Goal: Ask a question

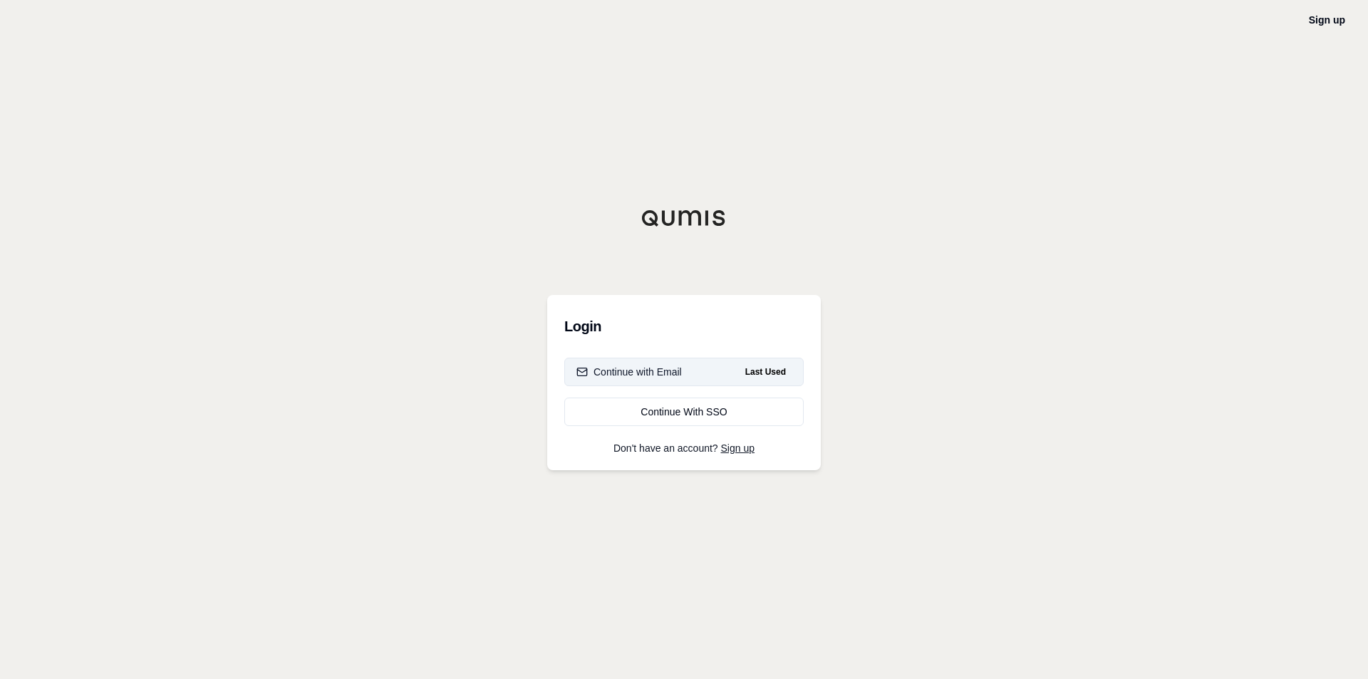
click at [636, 373] on div "Continue with Email" at bounding box center [628, 372] width 105 height 14
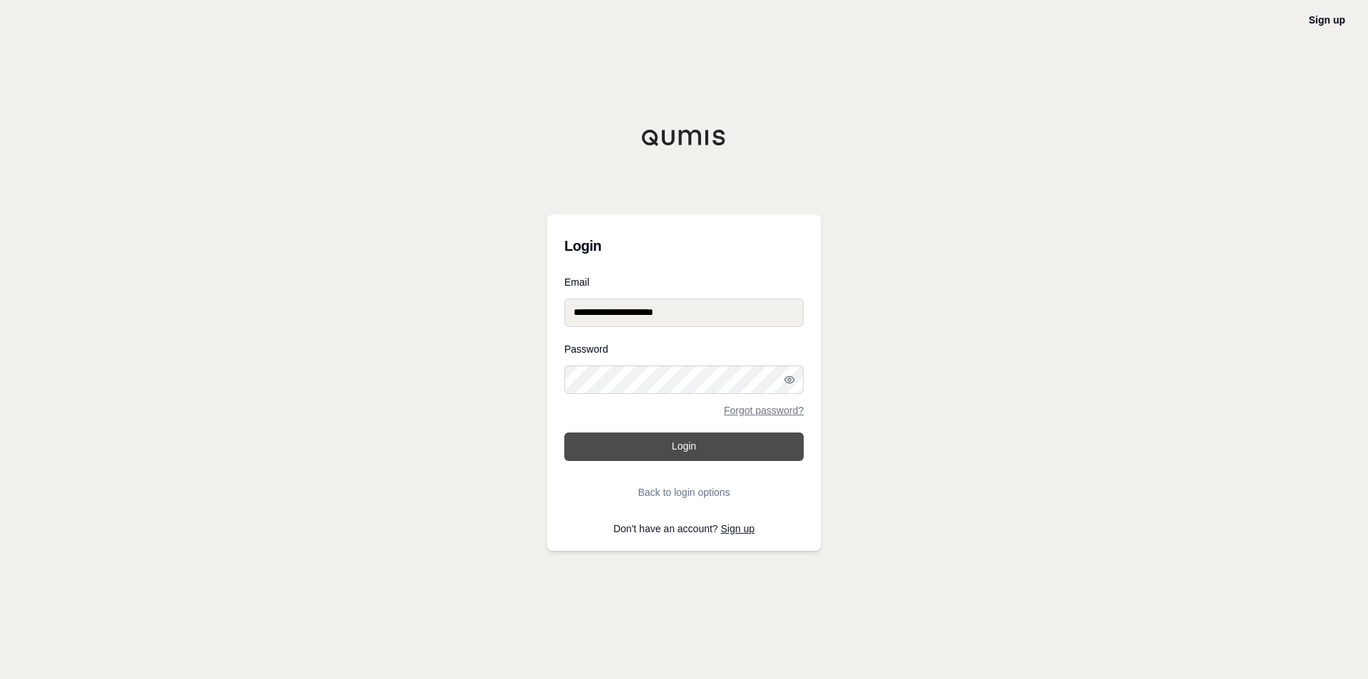
click at [650, 443] on button "Login" at bounding box center [683, 446] width 239 height 28
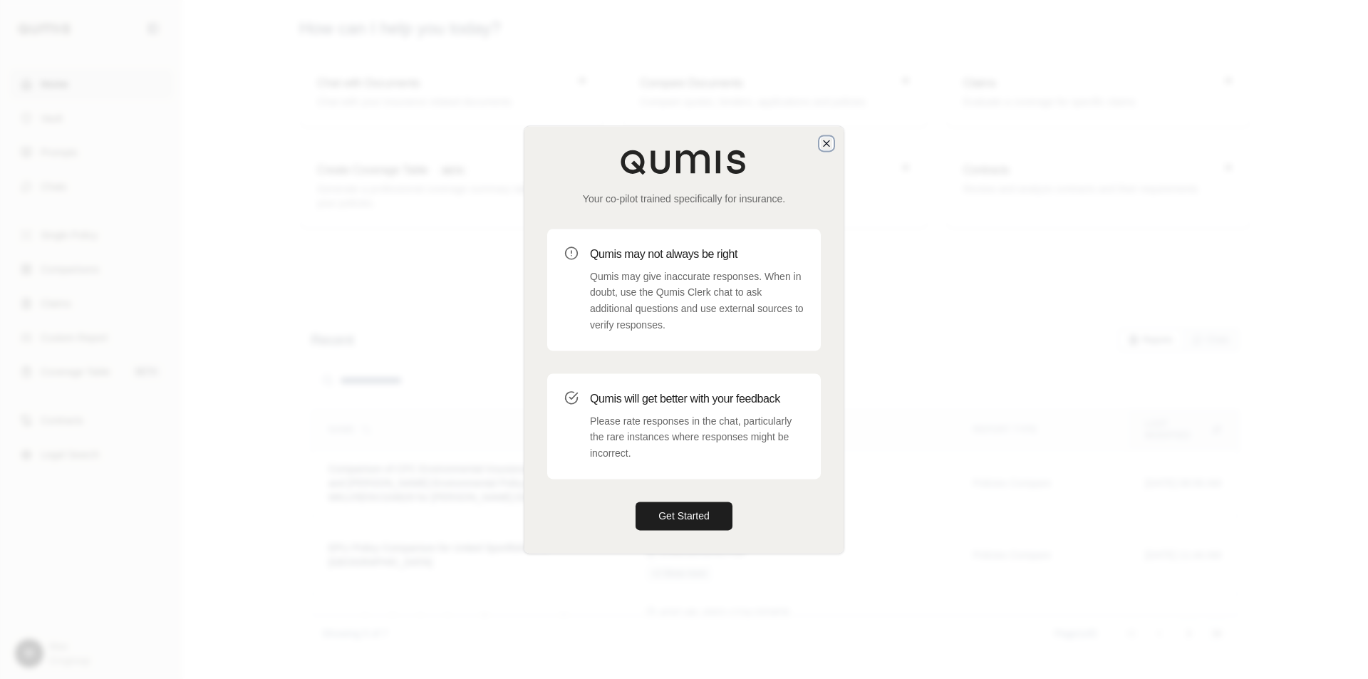
click at [826, 146] on icon "button" at bounding box center [826, 142] width 11 height 11
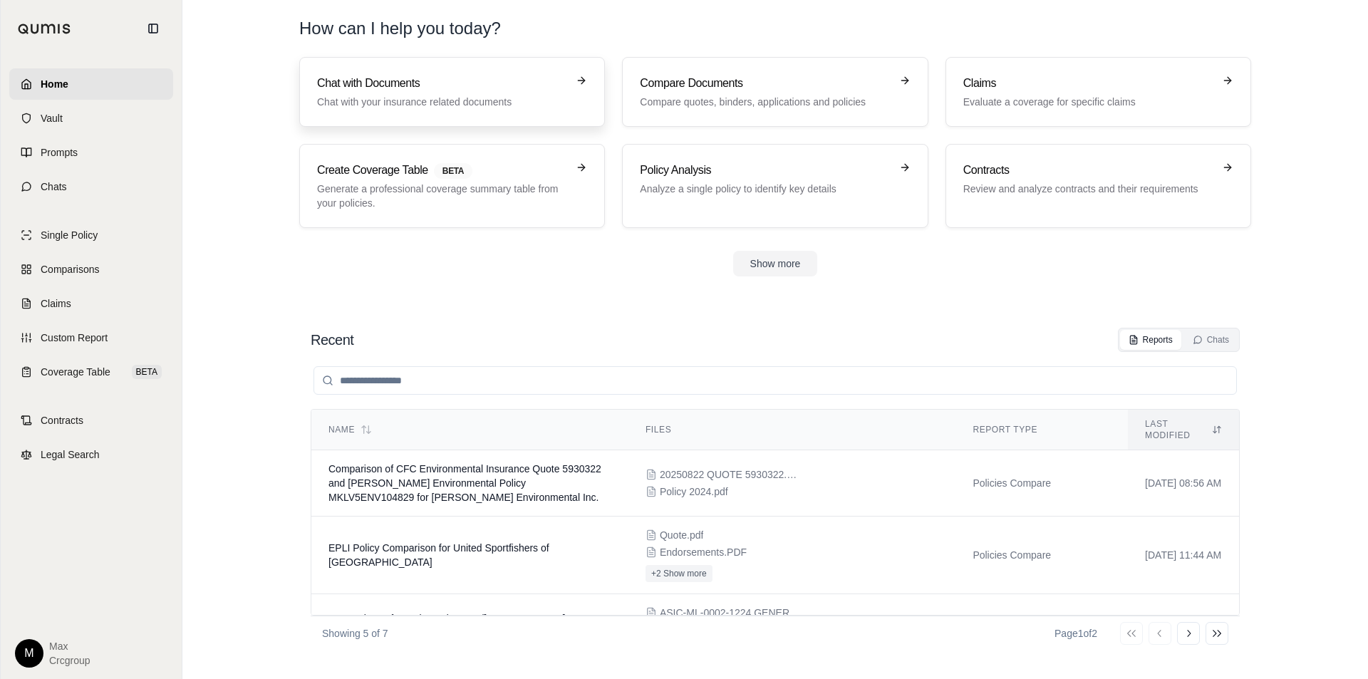
click at [466, 113] on link "Chat with Documents Chat with your insurance related documents" at bounding box center [452, 92] width 306 height 70
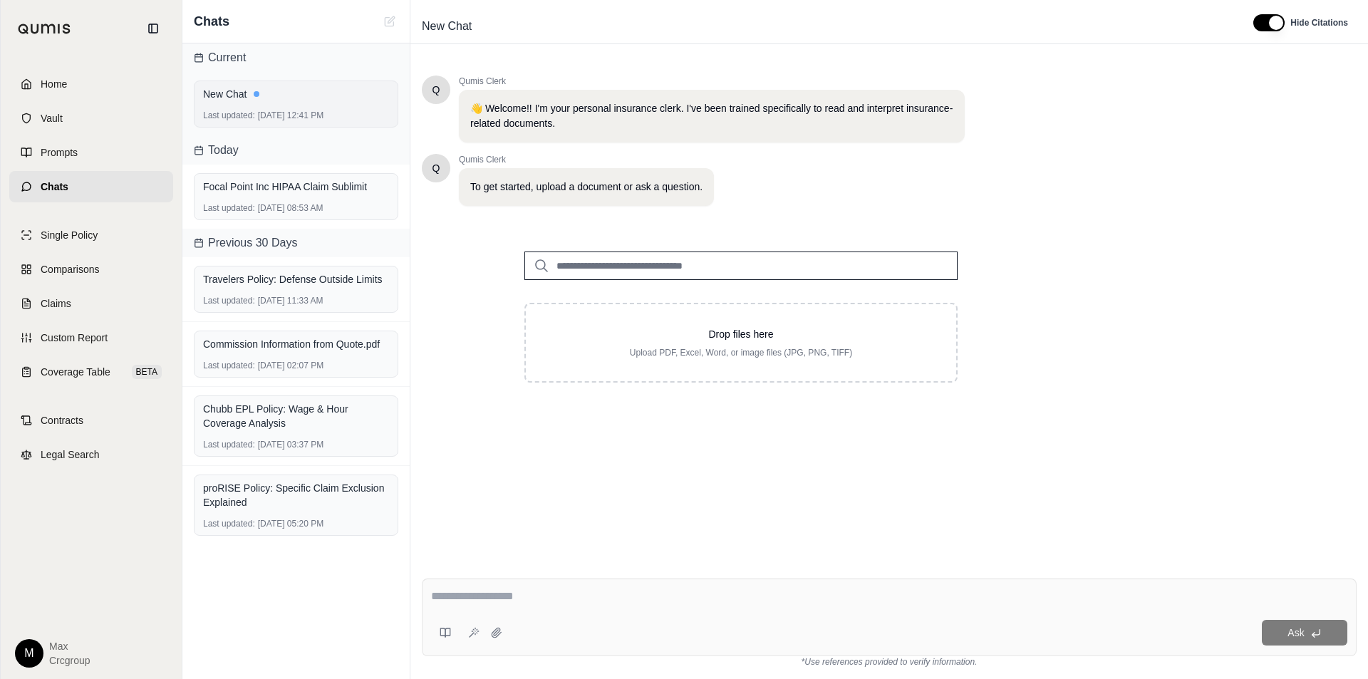
click at [329, 118] on div "Last updated: [DATE] 12:41 PM" at bounding box center [296, 115] width 186 height 11
click at [311, 194] on div "Focal Point Inc HIPAA Claim Sublimit" at bounding box center [296, 187] width 186 height 20
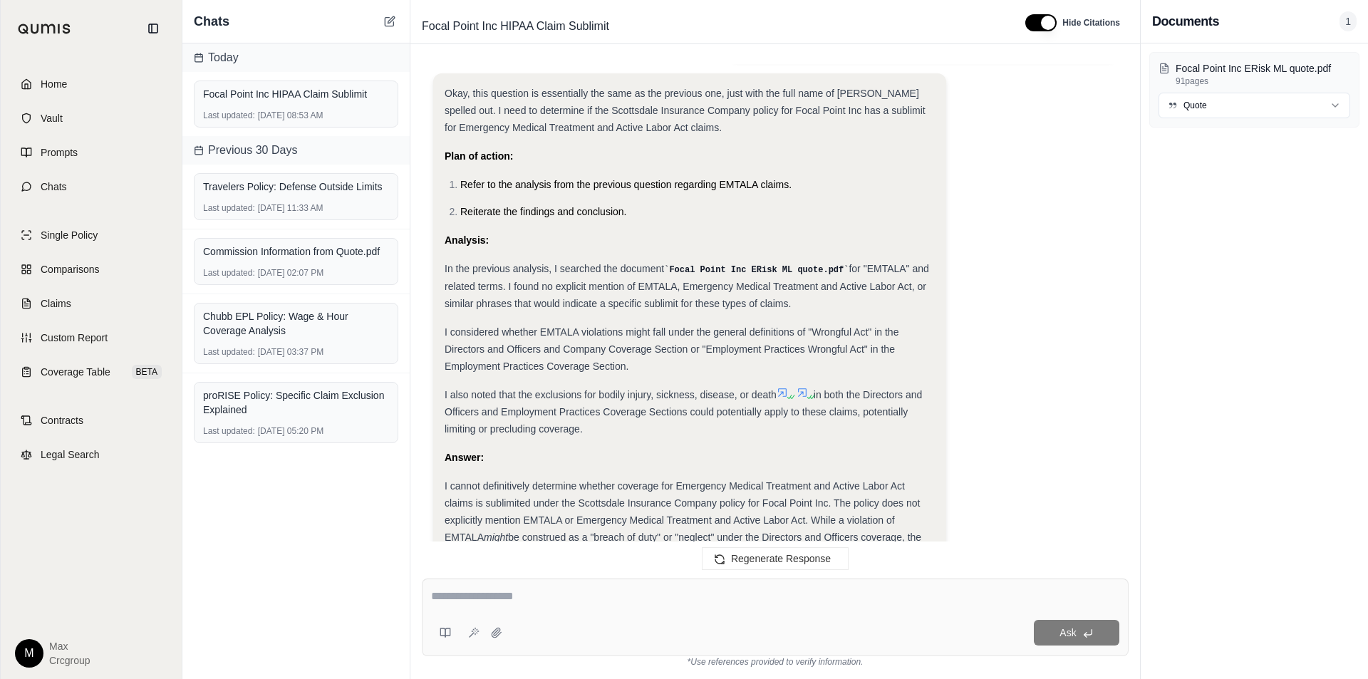
scroll to position [2605, 0]
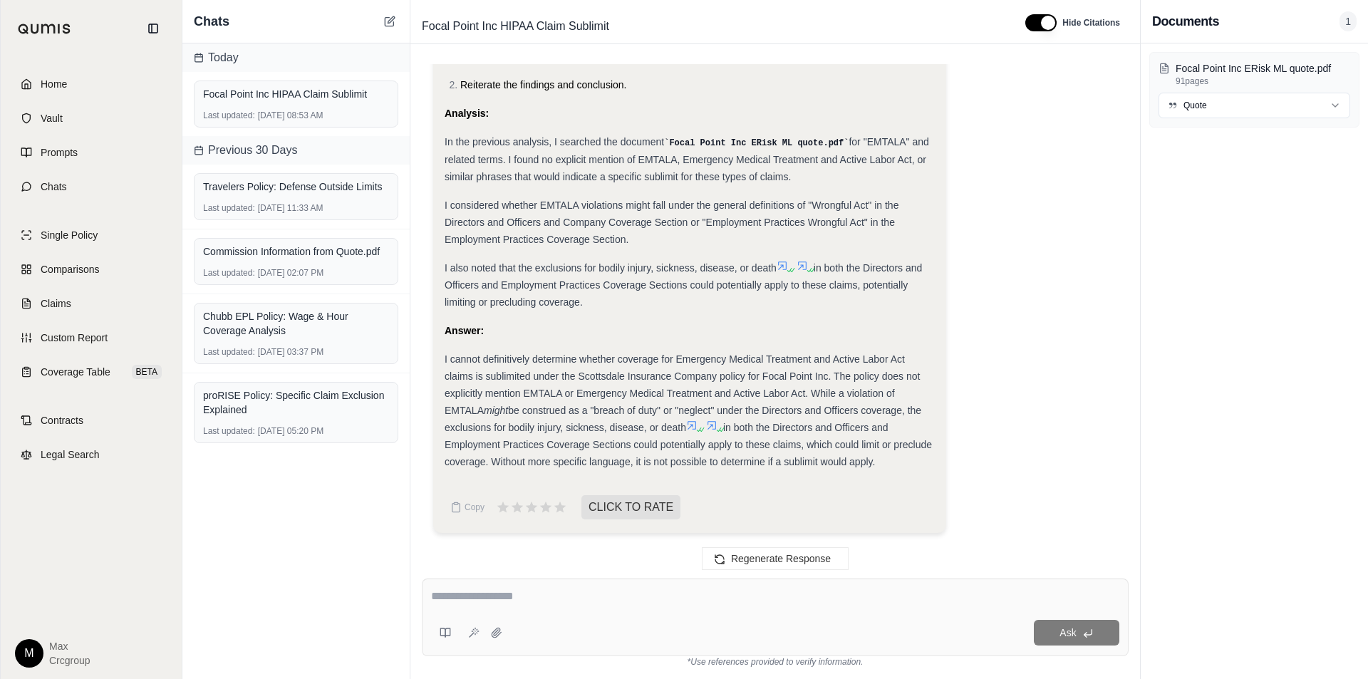
click at [589, 594] on textarea at bounding box center [775, 596] width 688 height 17
type textarea "**********"
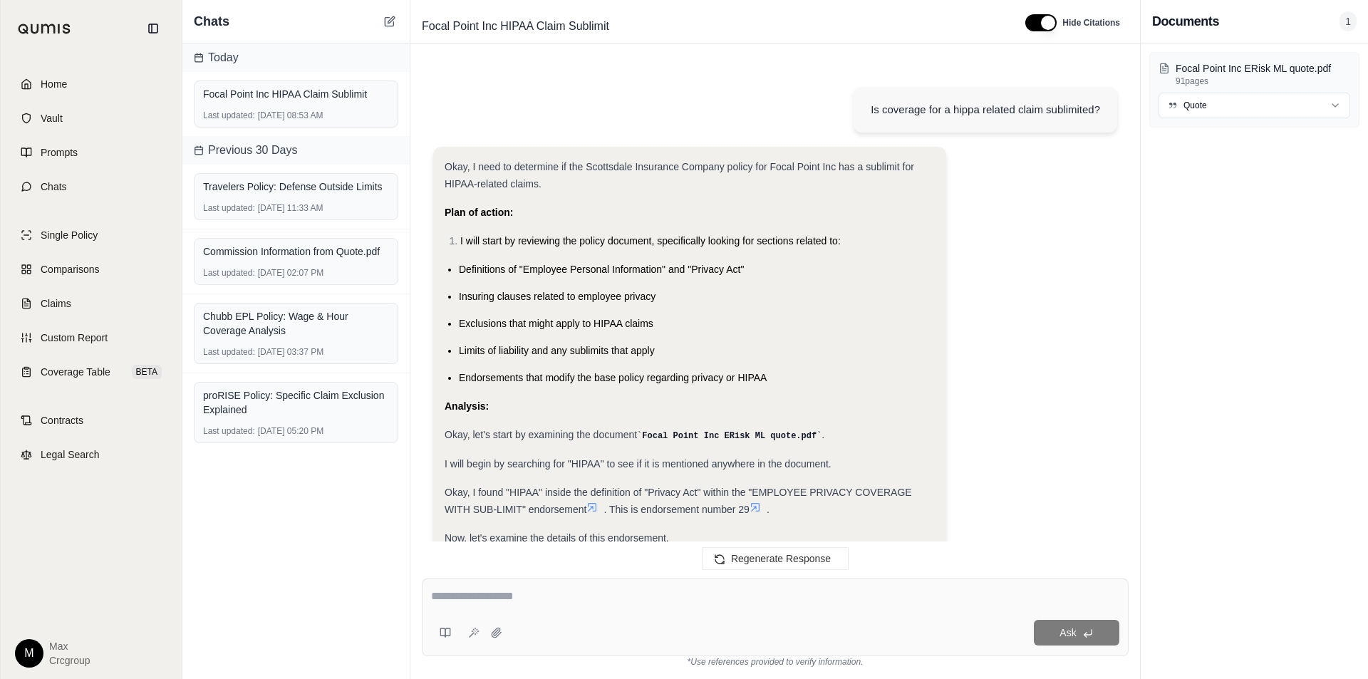
scroll to position [4227, 0]
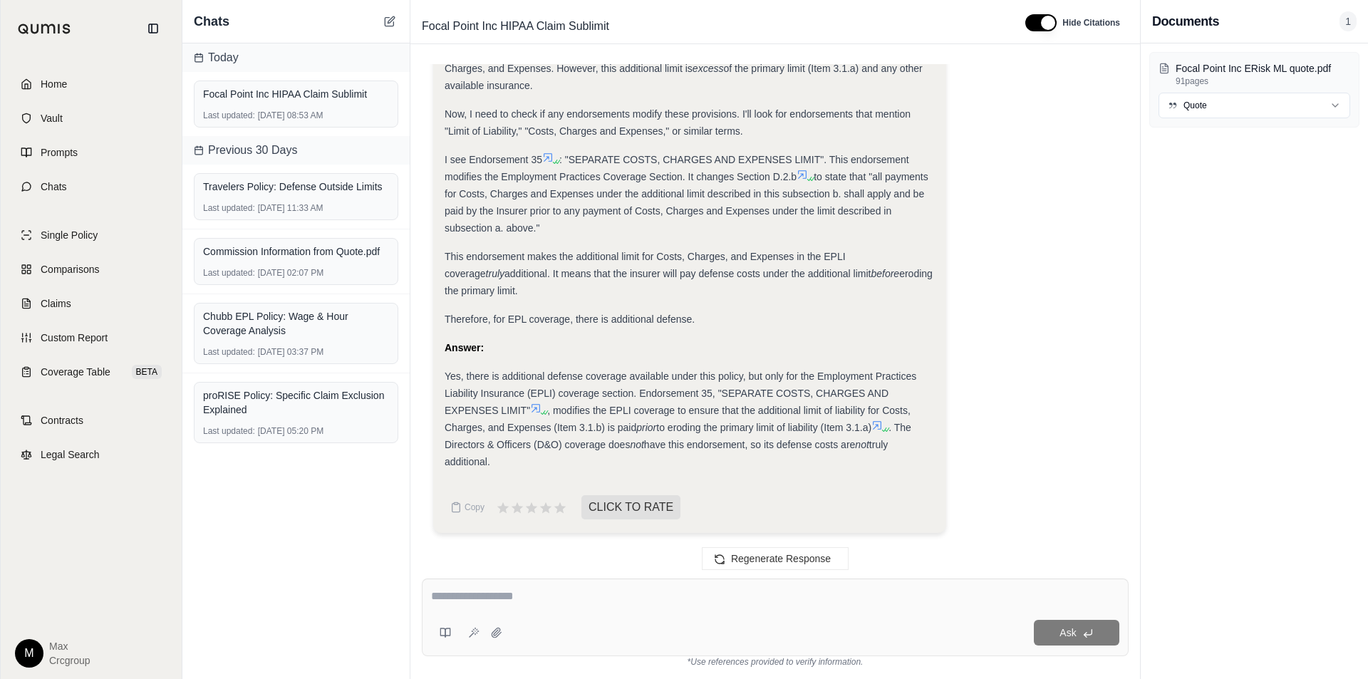
click at [536, 409] on icon at bounding box center [535, 408] width 11 height 11
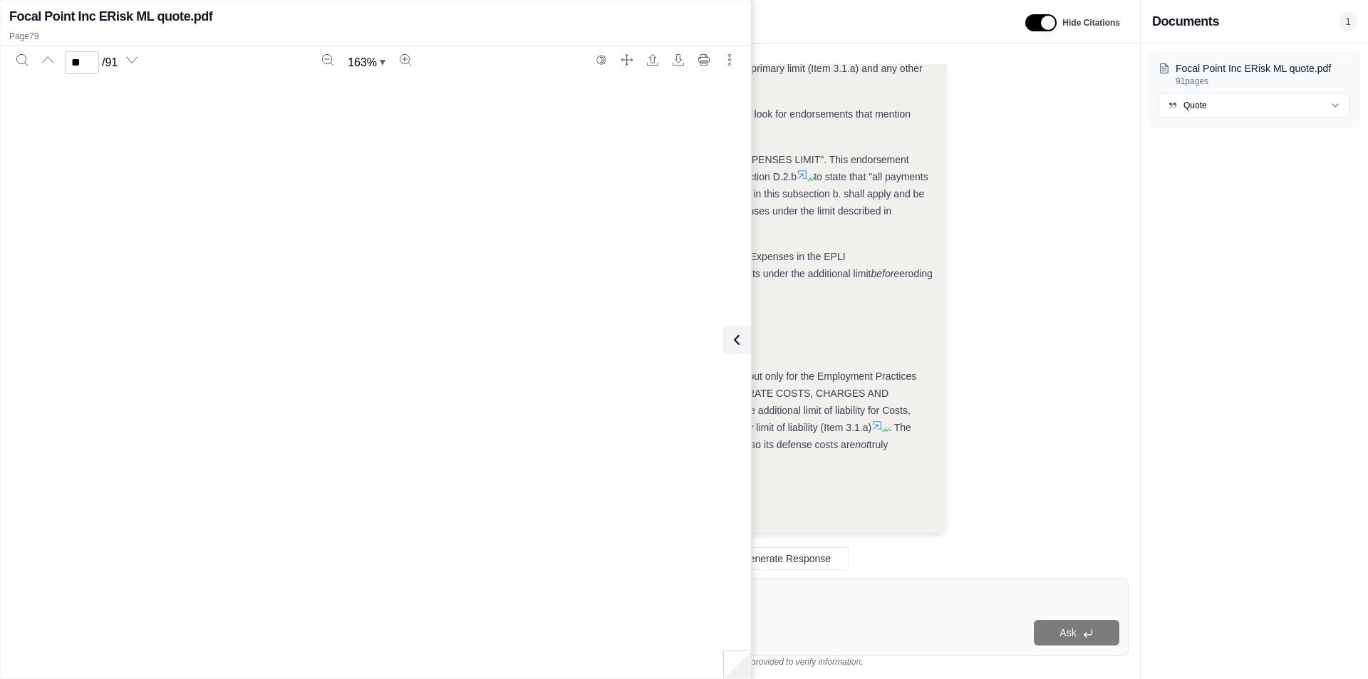
scroll to position [71694, 0]
type input "**"
click at [745, 339] on button at bounding box center [736, 340] width 28 height 28
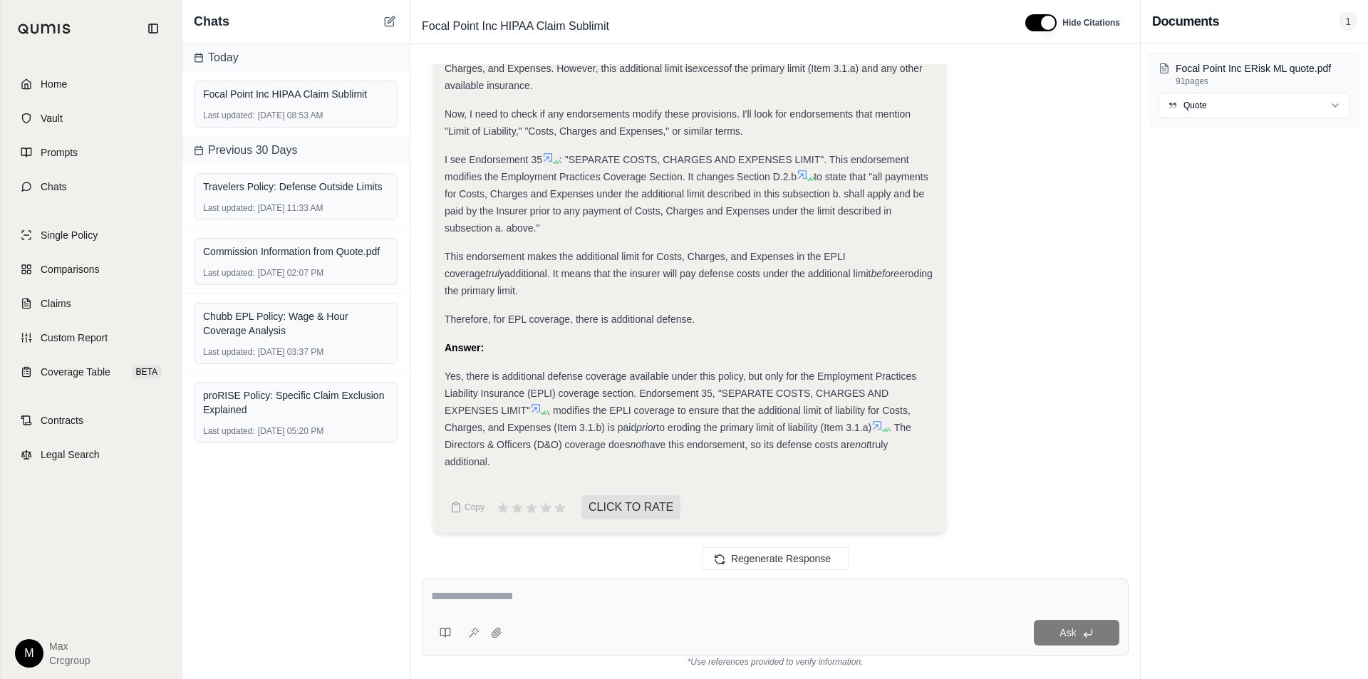
click at [642, 595] on textarea at bounding box center [775, 596] width 688 height 17
type textarea "**********"
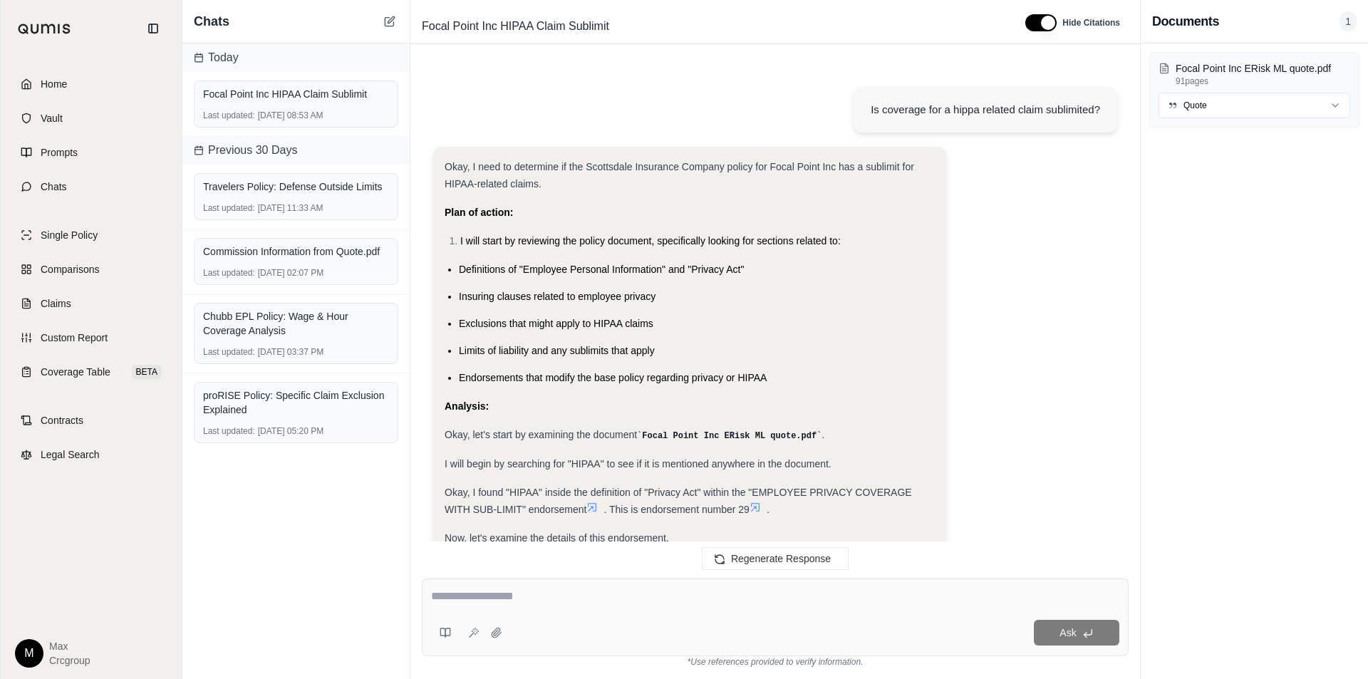
scroll to position [5067, 0]
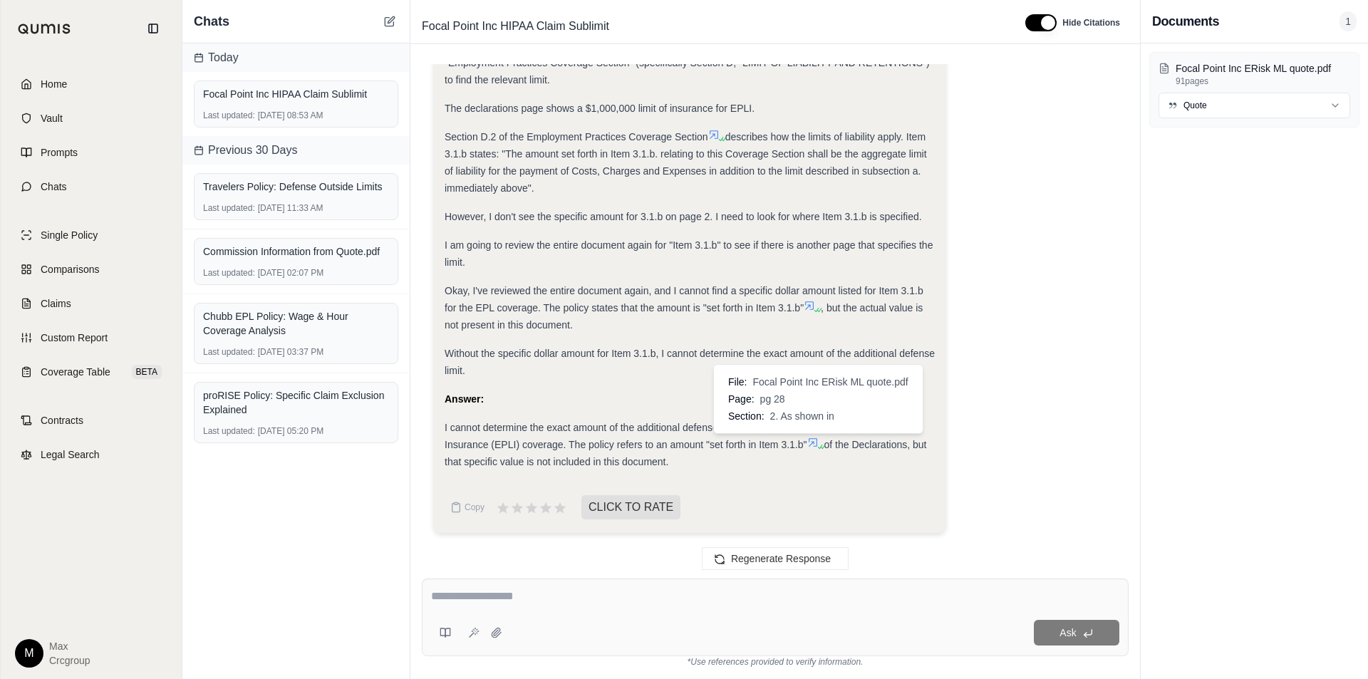
click at [811, 441] on icon at bounding box center [813, 442] width 9 height 9
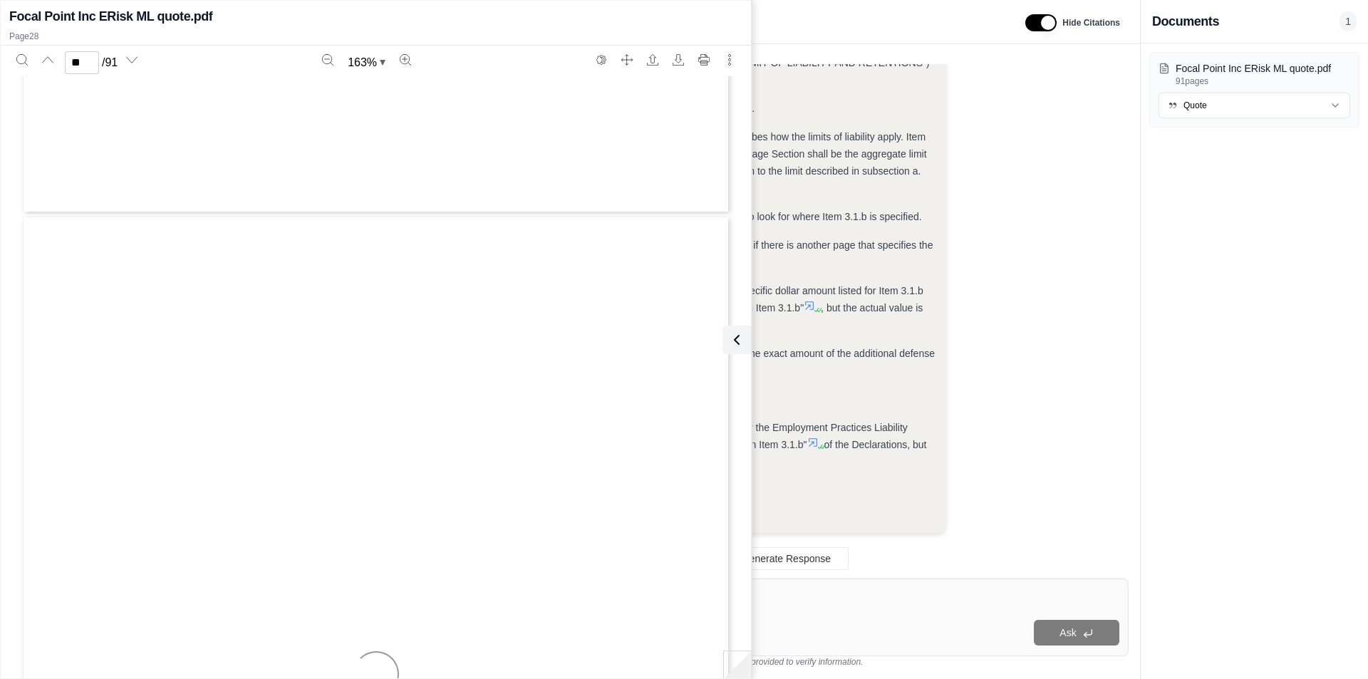
scroll to position [24817, 0]
type input "**"
click at [739, 341] on icon at bounding box center [733, 339] width 17 height 17
